Goal: Task Accomplishment & Management: Manage account settings

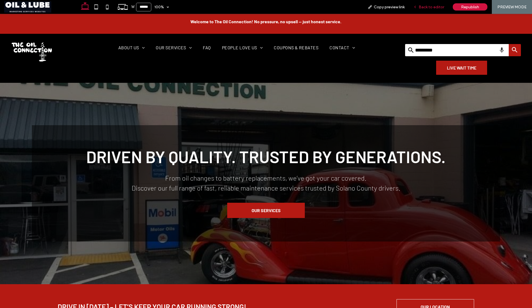
click at [425, 7] on span "Back to editor" at bounding box center [431, 7] width 25 height 5
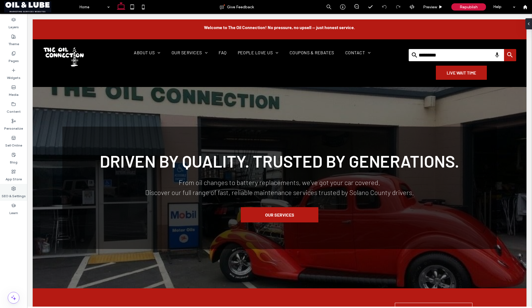
click at [16, 190] on div "SEO & Settings" at bounding box center [13, 192] width 27 height 17
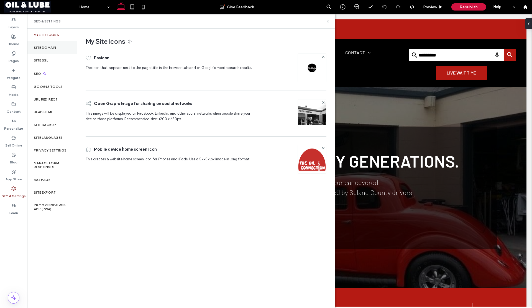
click at [43, 49] on label "Site Domain" at bounding box center [45, 48] width 22 height 4
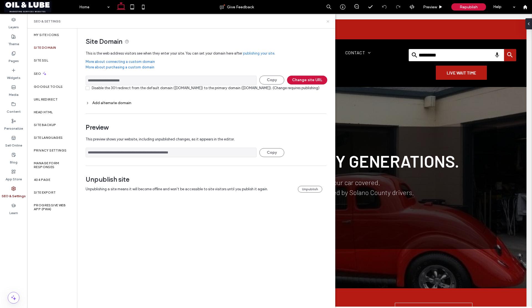
click at [328, 21] on icon at bounding box center [328, 21] width 4 height 4
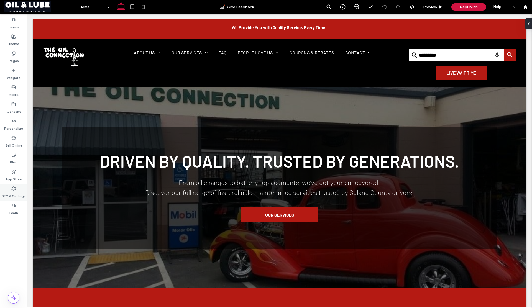
click at [16, 189] on icon at bounding box center [13, 188] width 4 height 4
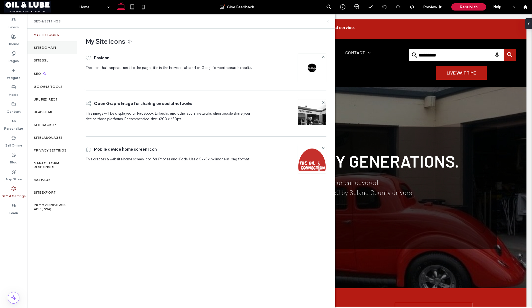
click at [52, 49] on label "Site Domain" at bounding box center [45, 48] width 22 height 4
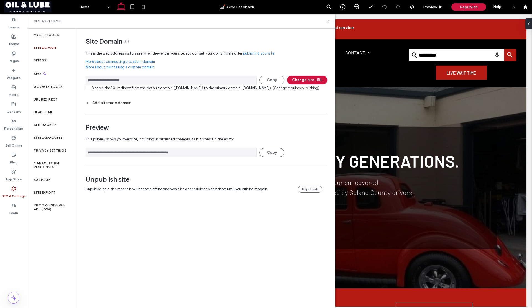
drag, startPoint x: 132, startPoint y: 82, endPoint x: 82, endPoint y: 78, distance: 50.4
click at [82, 78] on div "**********" at bounding box center [203, 116] width 253 height 175
click at [328, 22] on icon at bounding box center [328, 21] width 4 height 4
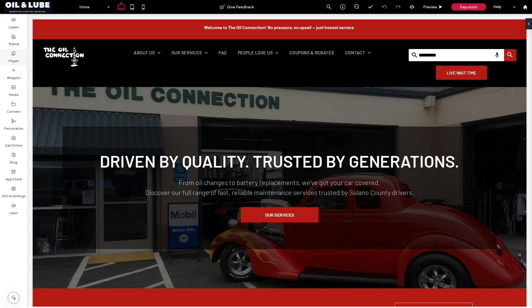
click at [12, 49] on div "Pages" at bounding box center [13, 57] width 27 height 17
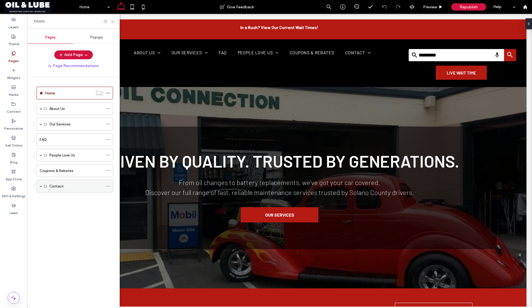
click at [41, 186] on span at bounding box center [41, 186] width 3 height 3
click at [41, 107] on span at bounding box center [41, 108] width 3 height 3
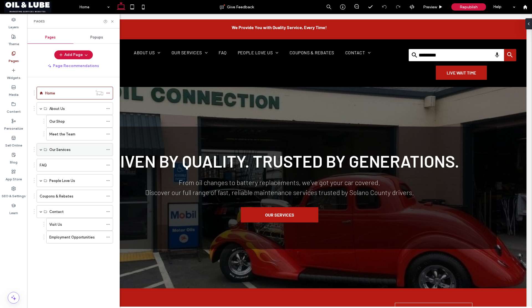
click at [40, 149] on span at bounding box center [41, 149] width 3 height 3
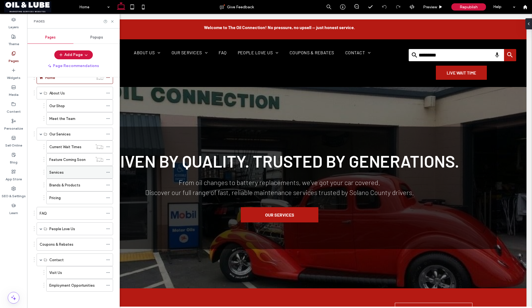
scroll to position [16, 0]
click at [63, 148] on label "Current Wait Times" at bounding box center [65, 147] width 32 height 10
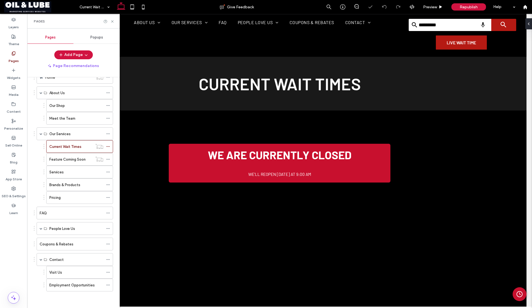
scroll to position [73, 0]
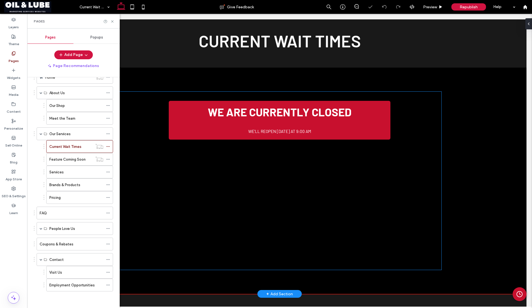
click at [158, 127] on div "We are currently closed We’ll reopen [DATE] at 9:00 AM Your browser does not su…" at bounding box center [280, 177] width 324 height 170
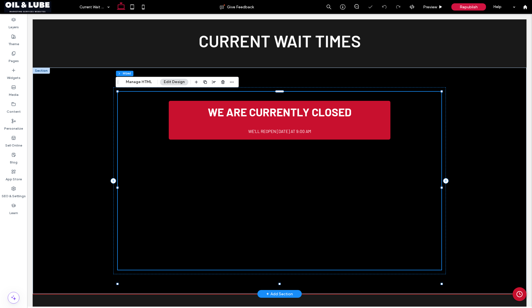
click at [158, 127] on div "We are currently closed We’ll reopen [DATE] at 9:00 AM Your browser does not su…" at bounding box center [280, 177] width 324 height 170
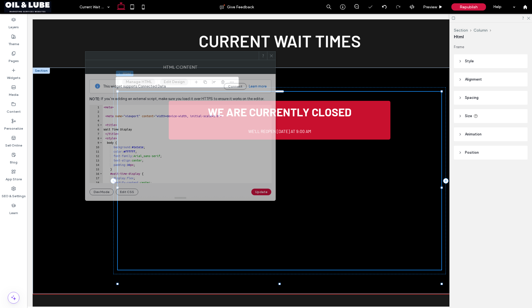
drag, startPoint x: 363, startPoint y: 84, endPoint x: 106, endPoint y: 55, distance: 258.7
click at [106, 55] on div at bounding box center [171, 56] width 173 height 8
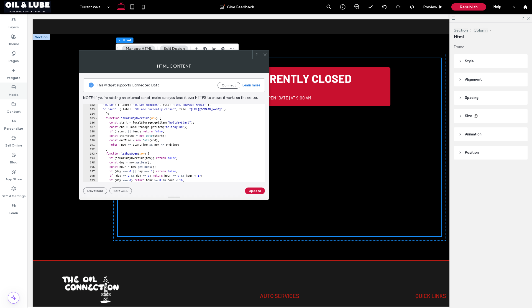
scroll to position [106, 0]
click at [263, 55] on icon at bounding box center [265, 55] width 4 height 4
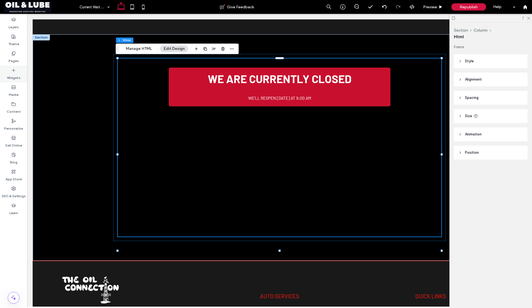
click at [11, 71] on div "Widgets" at bounding box center [13, 74] width 27 height 17
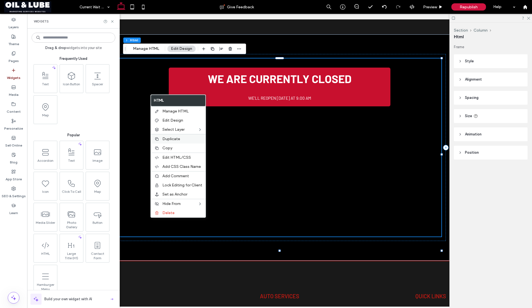
click at [170, 139] on span "Duplicate" at bounding box center [171, 139] width 18 height 5
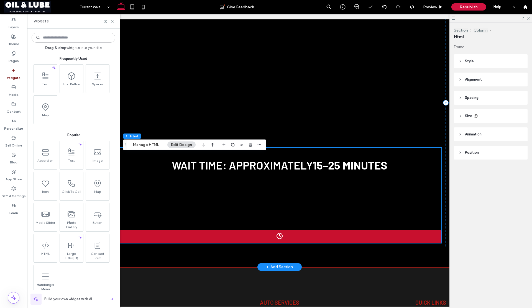
scroll to position [209, 0]
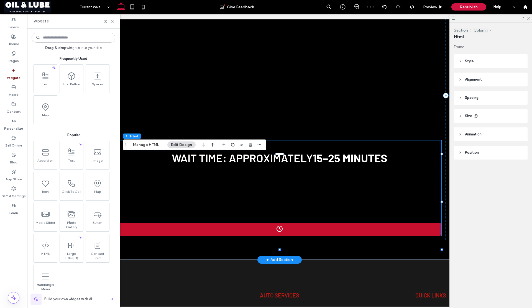
click at [247, 201] on video "Your browser does not support the video tag." at bounding box center [279, 197] width 83 height 42
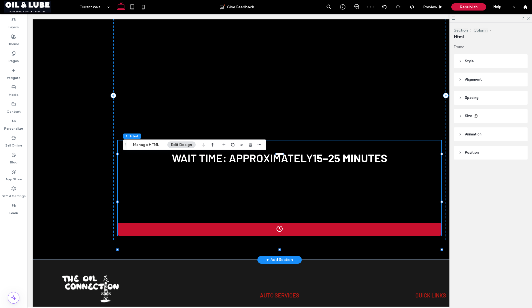
click at [247, 201] on video "Your browser does not support the video tag." at bounding box center [279, 197] width 83 height 42
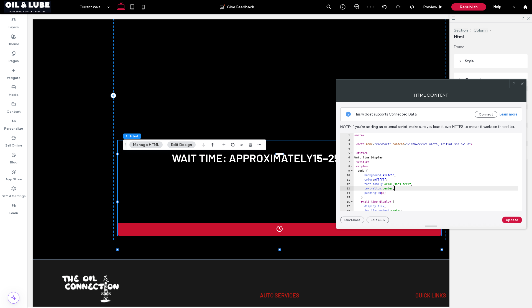
click at [395, 188] on div "< meta > < meta name = "viewport" content = "width=device-width, initial-scale=…" at bounding box center [498, 174] width 291 height 83
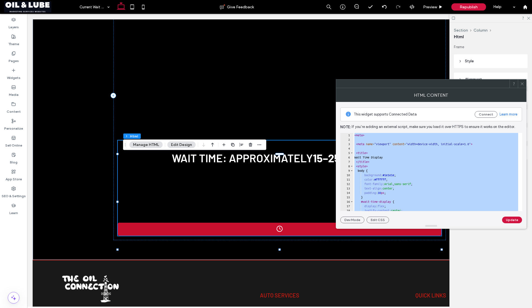
paste textarea "Cursor at row 287"
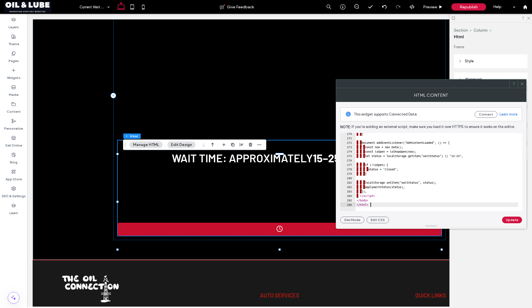
scroll to position [1194, 0]
click at [389, 183] on div "· · } · · document . addEventListener ( "DOMContentLoaded" , ( ) => { · · · con…" at bounding box center [500, 173] width 291 height 83
click at [515, 219] on button "Update" at bounding box center [512, 220] width 20 height 7
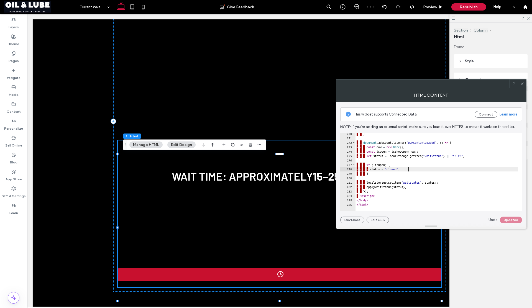
click at [452, 170] on div "· · } · · document . addEventListener ( "DOMContentLoaded" , ( ) => { · · · con…" at bounding box center [500, 173] width 291 height 83
type textarea "******* *******"
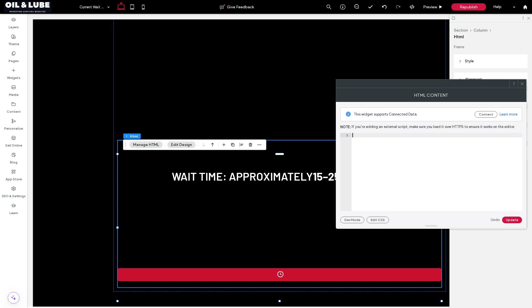
click at [522, 85] on icon at bounding box center [522, 84] width 4 height 4
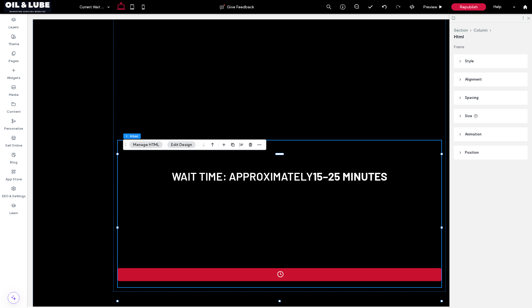
click at [522, 85] on icon at bounding box center [522, 84] width 4 height 4
click at [250, 144] on icon "button" at bounding box center [250, 145] width 4 height 4
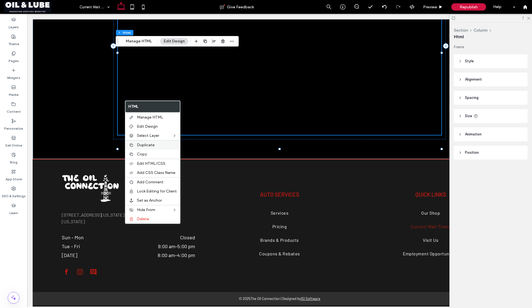
click at [139, 146] on span "Duplicate" at bounding box center [146, 145] width 18 height 5
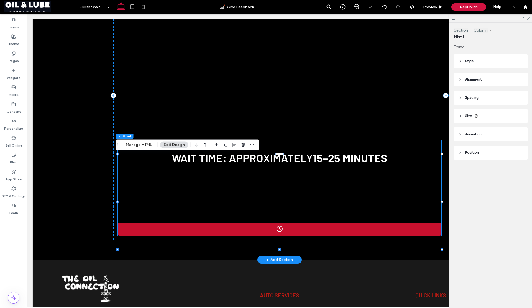
click at [202, 166] on h2 "Wait Time: Approximately 15–25 minutes" at bounding box center [280, 158] width 324 height 17
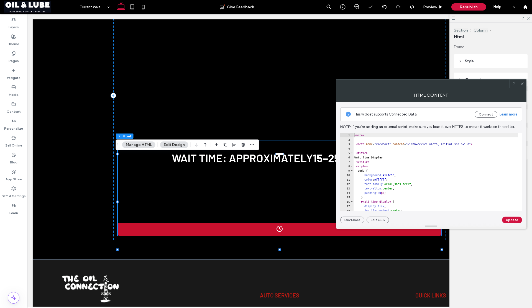
click at [401, 171] on div "< meta > < meta name = "viewport" content = "width=device-width, initial-scale=…" at bounding box center [498, 176] width 291 height 87
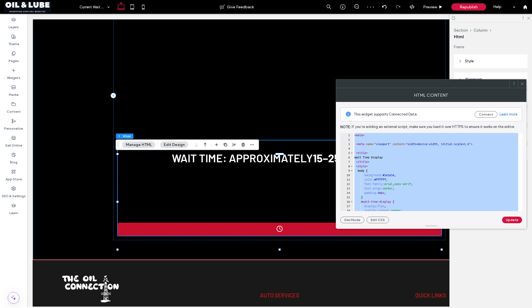
paste textarea "Cursor at row 287"
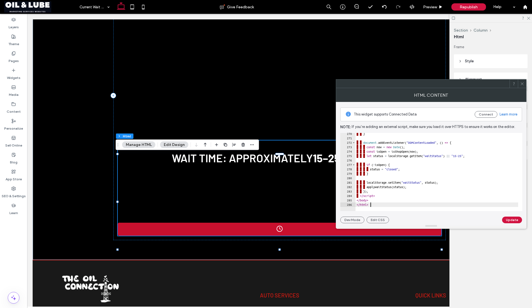
click at [378, 187] on div "· · } · · document . addEventListener ( "DOMContentLoaded" , ( ) => { · · · con…" at bounding box center [500, 173] width 291 height 83
type textarea "**********"
click at [522, 82] on icon at bounding box center [522, 84] width 4 height 4
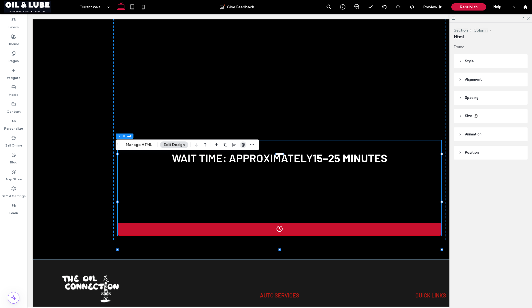
click at [242, 145] on use "button" at bounding box center [242, 145] width 3 height 4
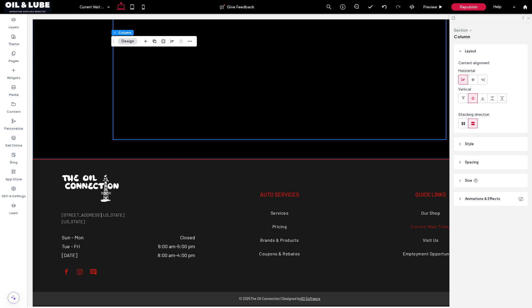
click at [527, 18] on icon at bounding box center [528, 18] width 4 height 4
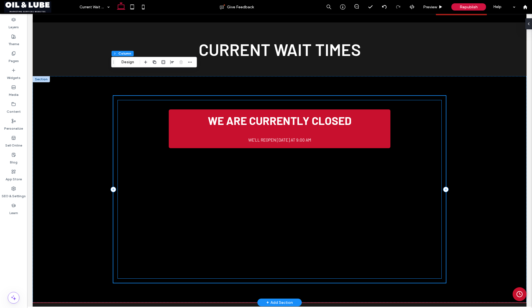
scroll to position [62, 0]
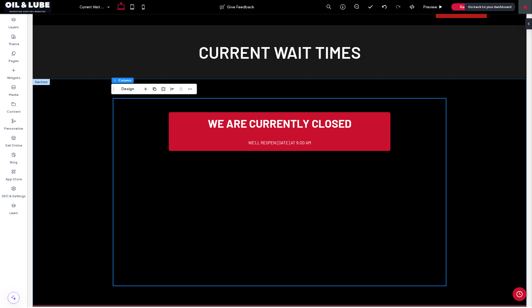
click at [527, 5] on icon at bounding box center [525, 7] width 5 height 5
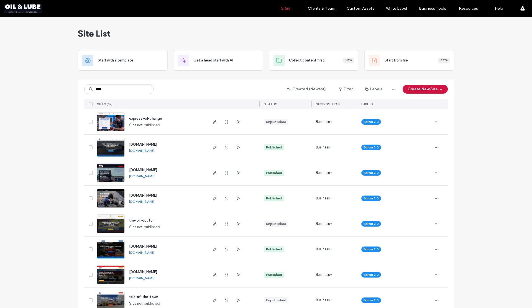
type input "****"
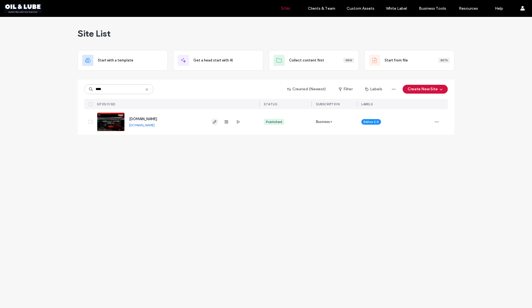
click at [213, 122] on icon "button" at bounding box center [214, 122] width 4 height 4
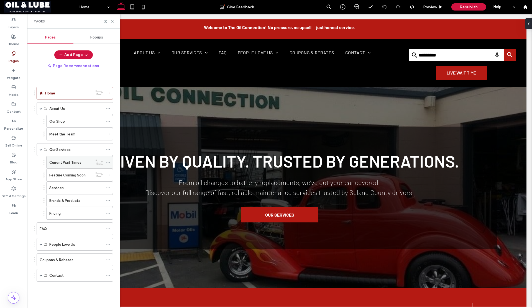
click at [54, 160] on label "Current Wait Times" at bounding box center [65, 163] width 32 height 10
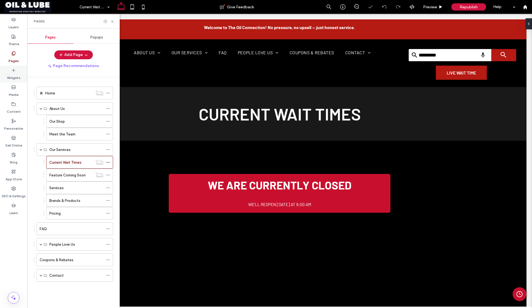
click at [14, 72] on icon at bounding box center [13, 70] width 4 height 4
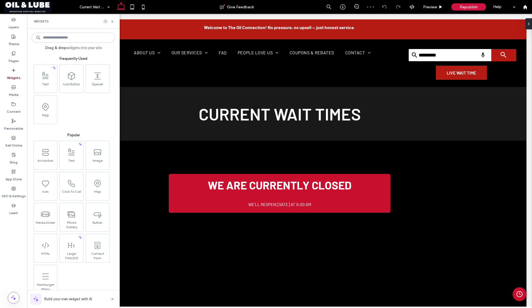
click at [67, 37] on input at bounding box center [74, 38] width 84 height 10
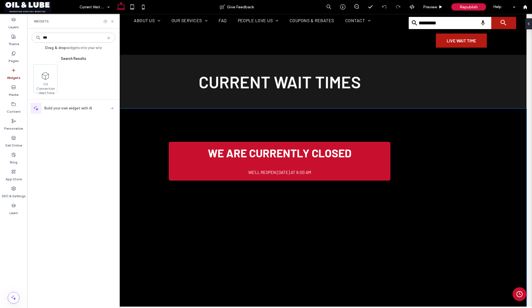
scroll to position [85, 0]
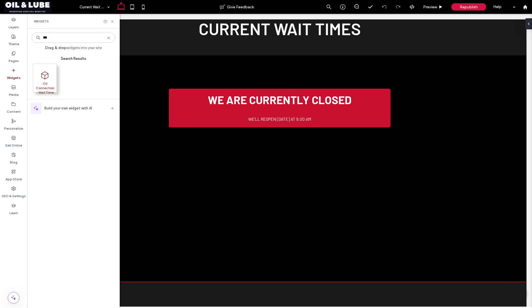
type input "***"
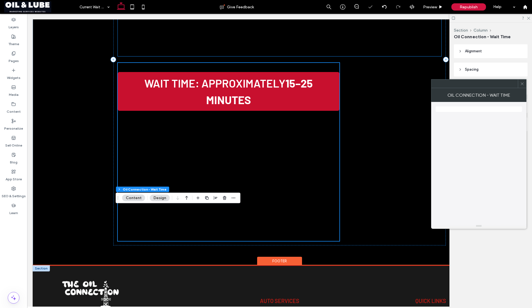
scroll to position [288, 0]
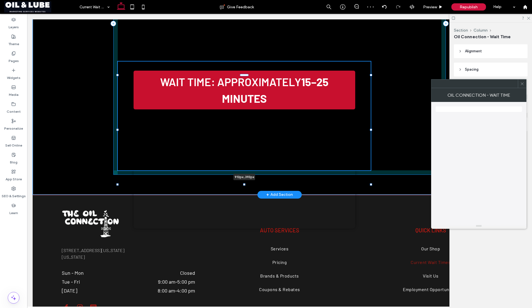
drag, startPoint x: 338, startPoint y: 130, endPoint x: 369, endPoint y: 136, distance: 31.8
click at [369, 136] on div "Wait Time Display We are currently closed We’ll reopen Tuesday at 9:00 AM Your …" at bounding box center [279, 24] width 332 height 342
type input "***"
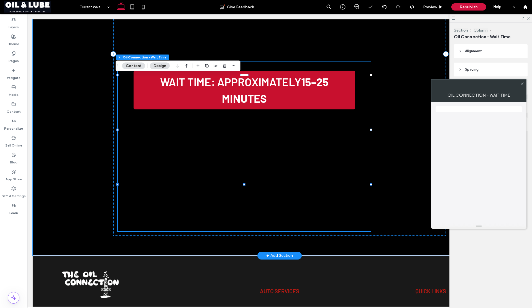
click at [334, 150] on video "Your browser does not support the video tag." at bounding box center [245, 173] width 222 height 111
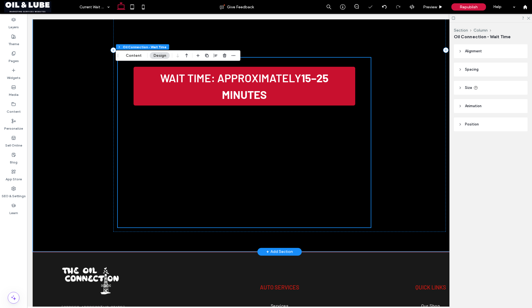
scroll to position [301, 0]
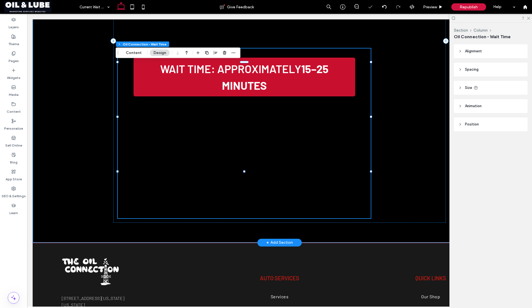
click at [285, 139] on video "Your browser does not support the video tag." at bounding box center [245, 160] width 222 height 111
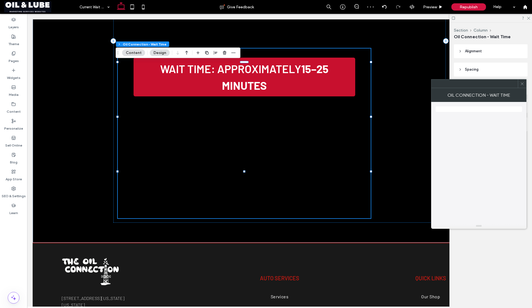
click at [521, 86] on span at bounding box center [522, 84] width 4 height 8
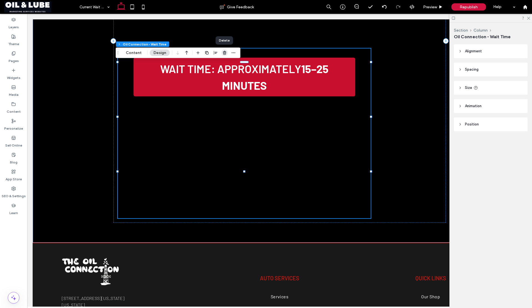
click at [223, 52] on use "button" at bounding box center [224, 53] width 3 height 4
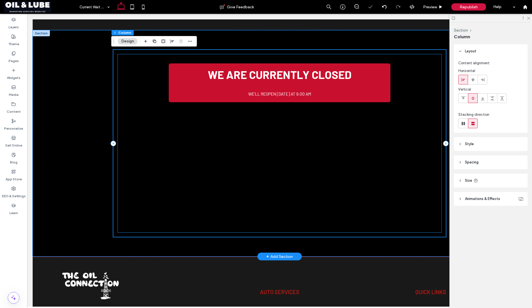
scroll to position [110, 0]
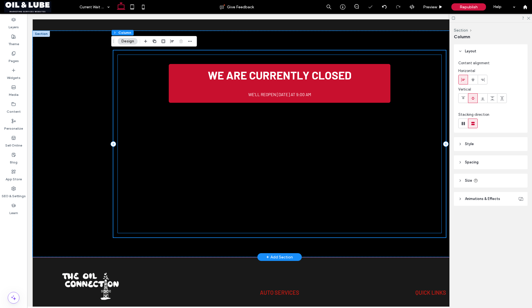
click at [155, 104] on div "We are currently closed We’ll reopen [DATE] at 9:00 AM Your browser does not su…" at bounding box center [280, 140] width 324 height 170
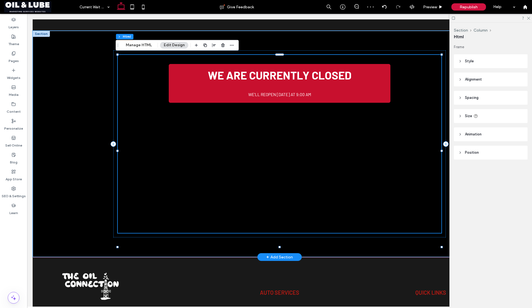
click at [155, 104] on div "We are currently closed We’ll reopen [DATE] at 9:00 AM Your browser does not su…" at bounding box center [280, 140] width 324 height 170
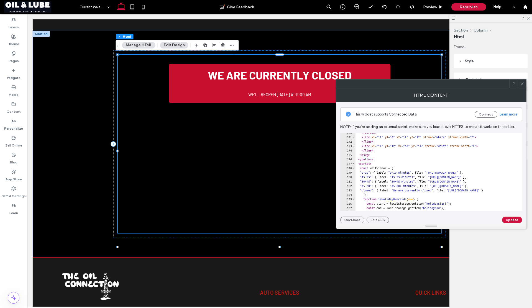
scroll to position [752, 0]
click at [390, 157] on div "</ circle > < line x1 = "12" y1 = "6" x2 = "12" y2 = "12" stroke = "white" stro…" at bounding box center [500, 171] width 291 height 83
type textarea "**********"
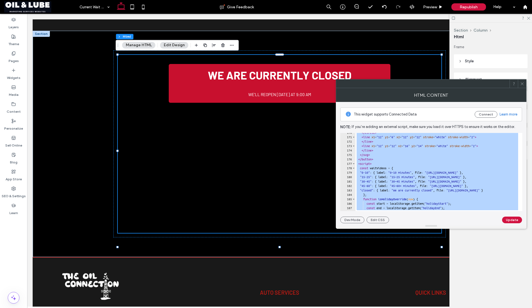
click at [522, 84] on icon at bounding box center [522, 84] width 4 height 4
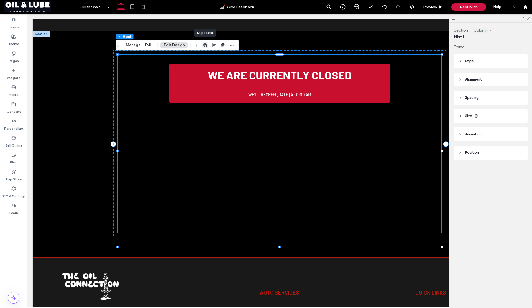
click at [203, 45] on icon "button" at bounding box center [205, 45] width 4 height 4
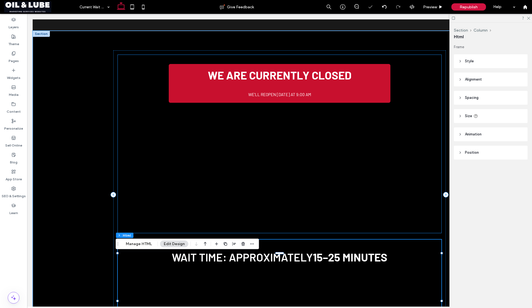
click at [151, 90] on div "We are currently closed We’ll reopen [DATE] at 9:00 AM Your browser does not su…" at bounding box center [280, 140] width 324 height 170
click at [151, 89] on div "We are currently closed We’ll reopen [DATE] at 9:00 AM Your browser does not su…" at bounding box center [280, 140] width 324 height 170
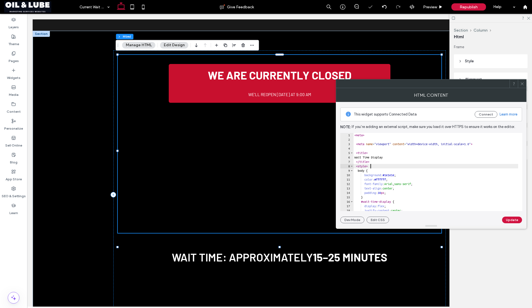
click at [406, 166] on div "< meta > < meta name = "viewport" content = "width=device-width, initial-scale=…" at bounding box center [498, 174] width 291 height 83
type textarea "**********"
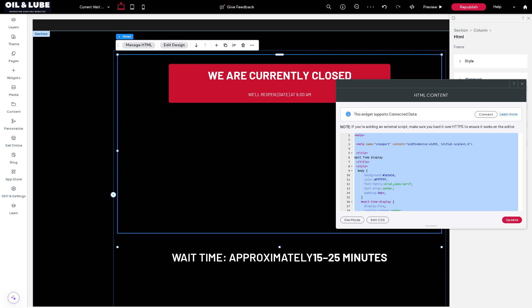
paste textarea "Cursor at row 287"
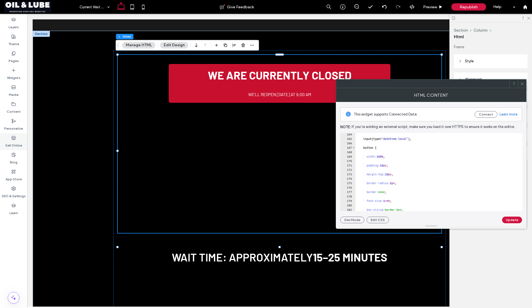
scroll to position [630, 0]
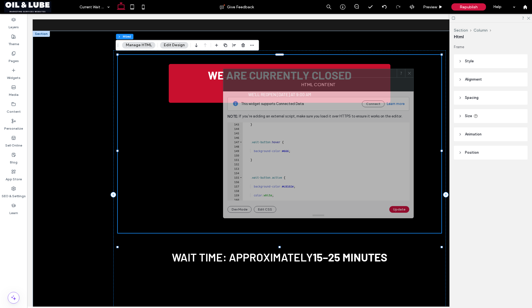
drag, startPoint x: 349, startPoint y: 85, endPoint x: 189, endPoint y: 63, distance: 161.6
click at [223, 69] on div at bounding box center [309, 73] width 173 height 8
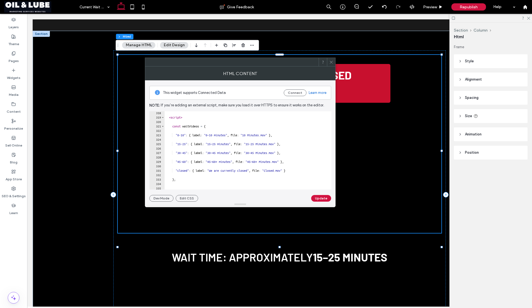
scroll to position [1406, 0]
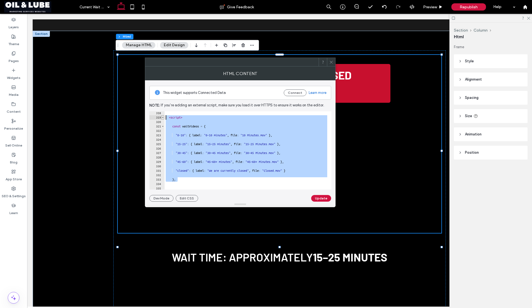
drag, startPoint x: 179, startPoint y: 180, endPoint x: 164, endPoint y: 118, distance: 63.0
click at [164, 118] on div "** 318 319 320 321 322 323 324 325 326 327 328 329 330 331 332 333 334 335 336 …" at bounding box center [240, 150] width 182 height 78
paste textarea "Cursor at row 319"
type textarea "**"
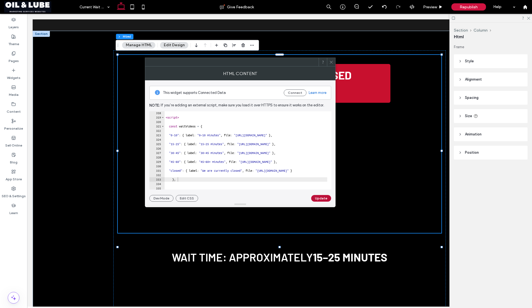
click at [317, 199] on button "Update" at bounding box center [321, 198] width 20 height 7
click at [331, 61] on icon at bounding box center [331, 62] width 4 height 4
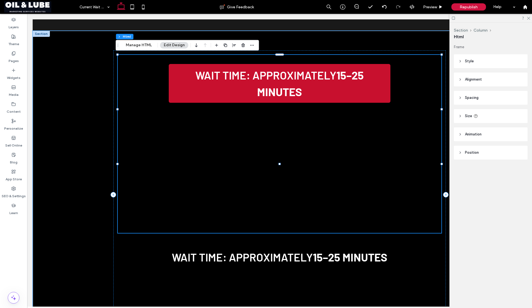
click at [270, 139] on video "Your browser does not support the video tag." at bounding box center [280, 166] width 222 height 111
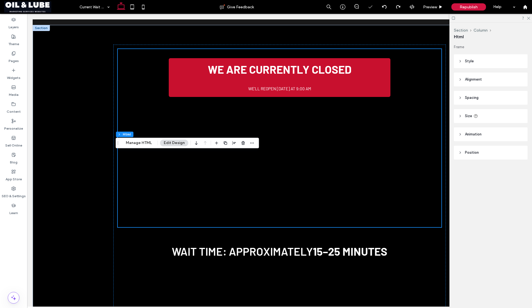
scroll to position [191, 0]
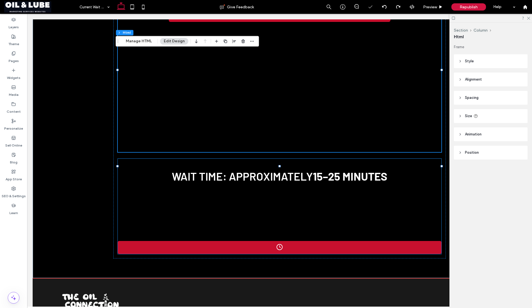
click at [283, 207] on video "Your browser does not support the video tag." at bounding box center [279, 215] width 83 height 42
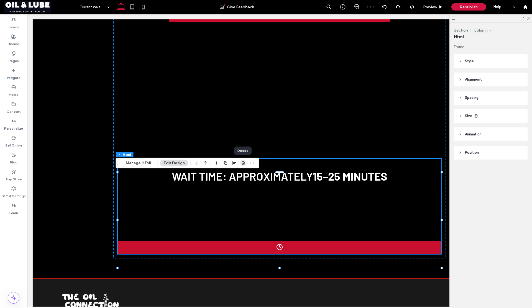
click at [242, 164] on icon "button" at bounding box center [243, 163] width 4 height 4
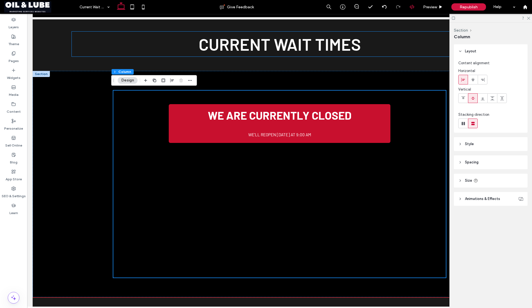
scroll to position [70, 0]
